Goal: Task Accomplishment & Management: Manage account settings

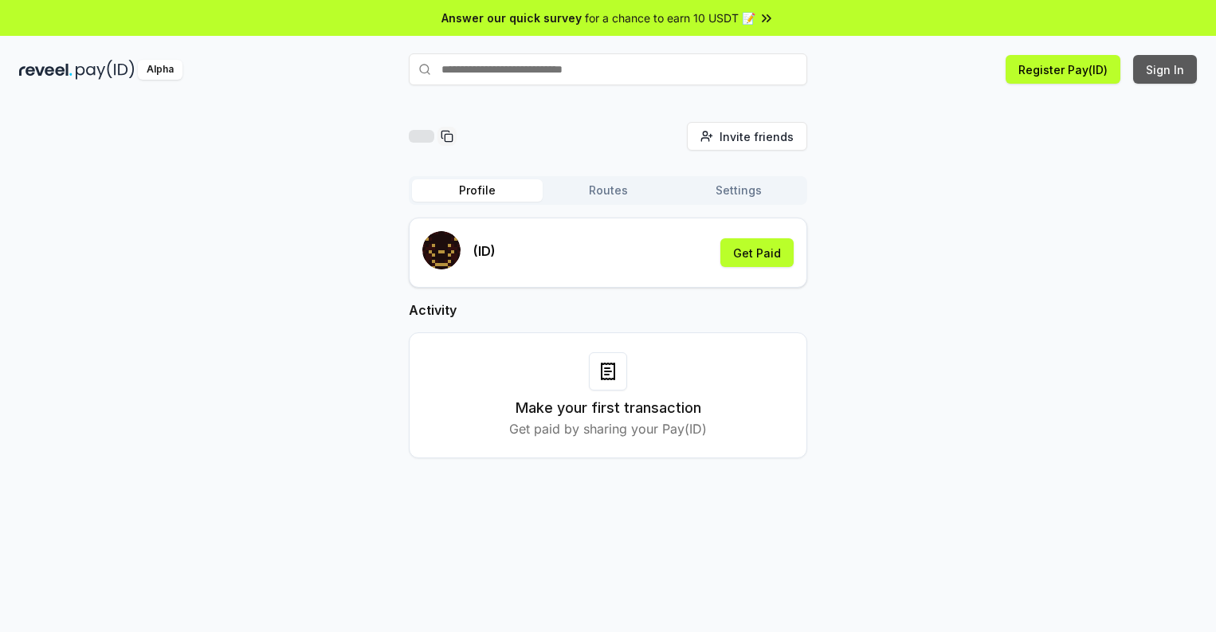
click at [1166, 69] on button "Sign In" at bounding box center [1165, 69] width 64 height 29
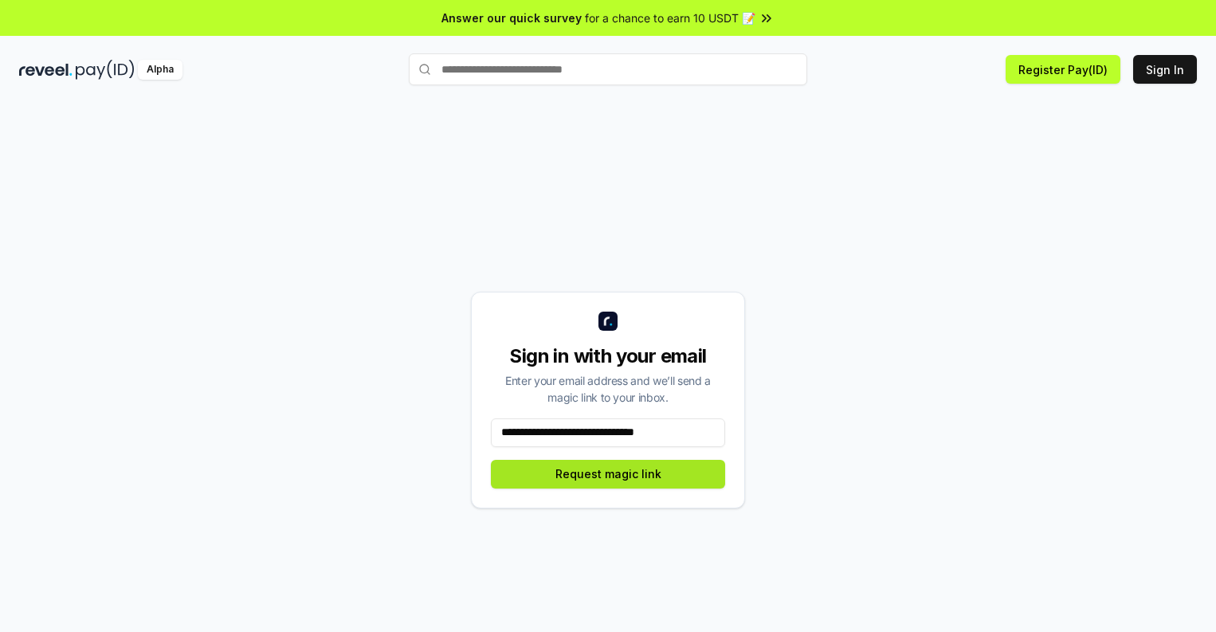
type input "**********"
click at [608, 473] on button "Request magic link" at bounding box center [608, 474] width 234 height 29
